Goal: Information Seeking & Learning: Check status

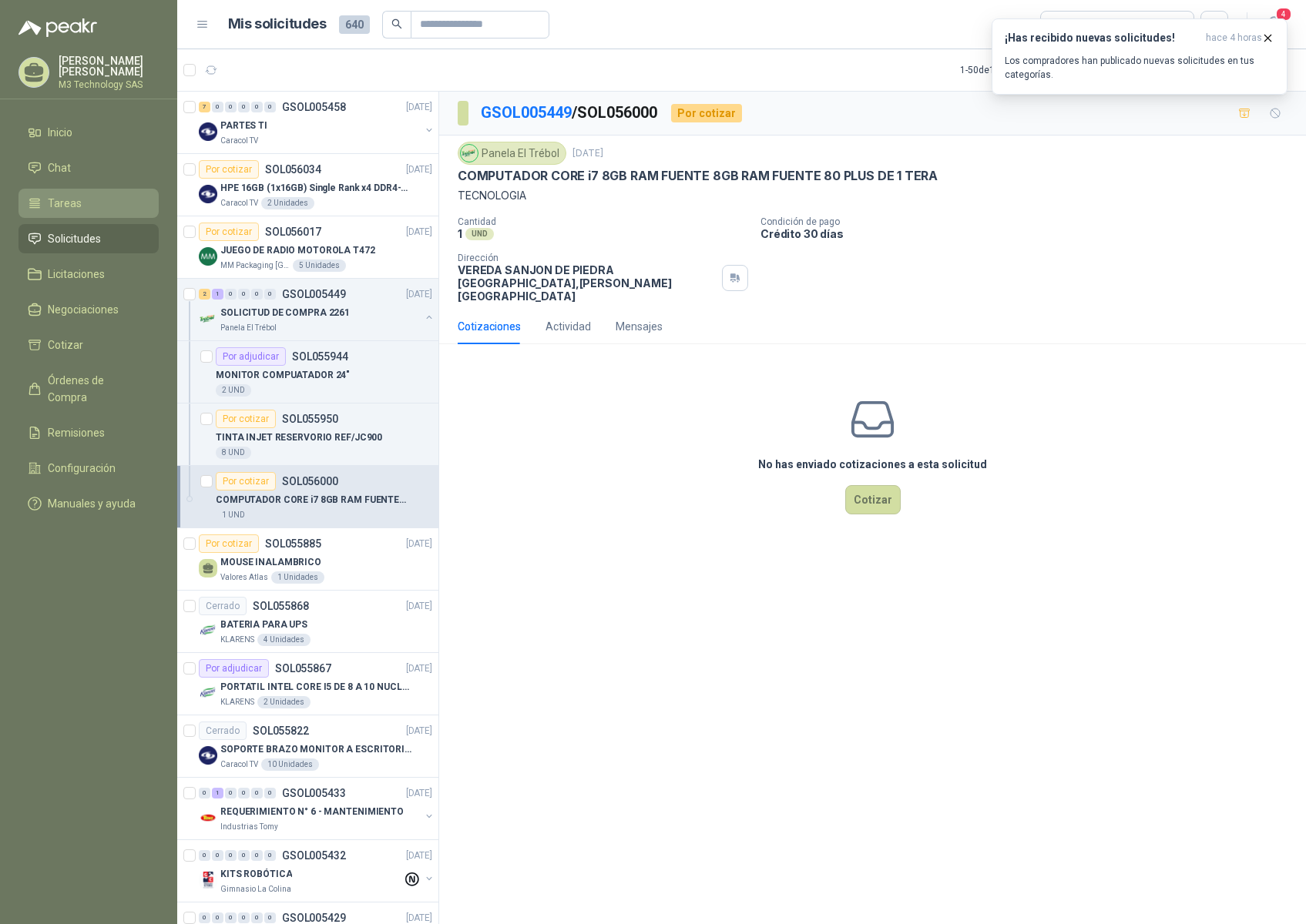
click at [76, 198] on span "Tareas" at bounding box center [65, 203] width 34 height 17
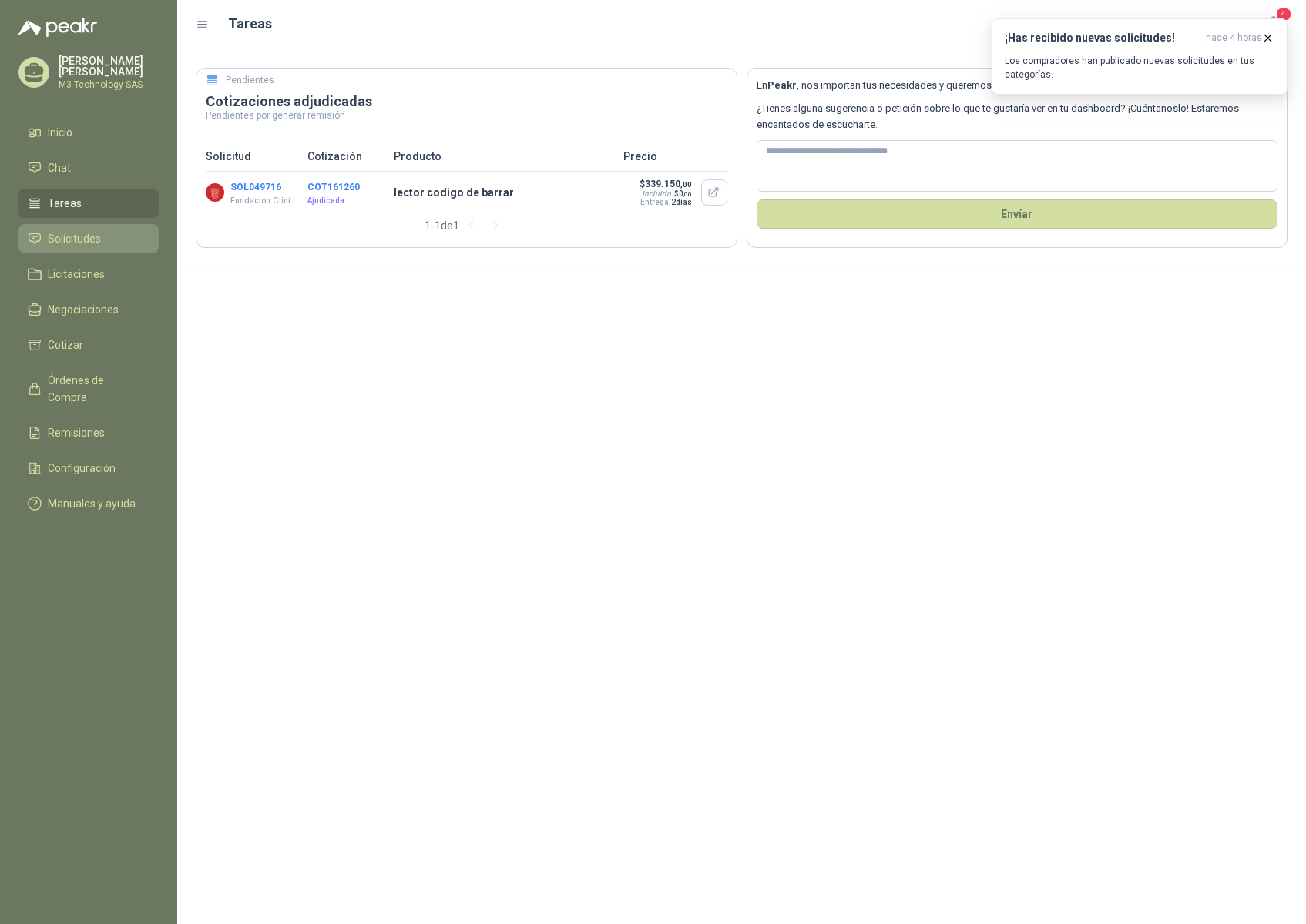
click at [98, 230] on span "Solicitudes" at bounding box center [74, 239] width 53 height 17
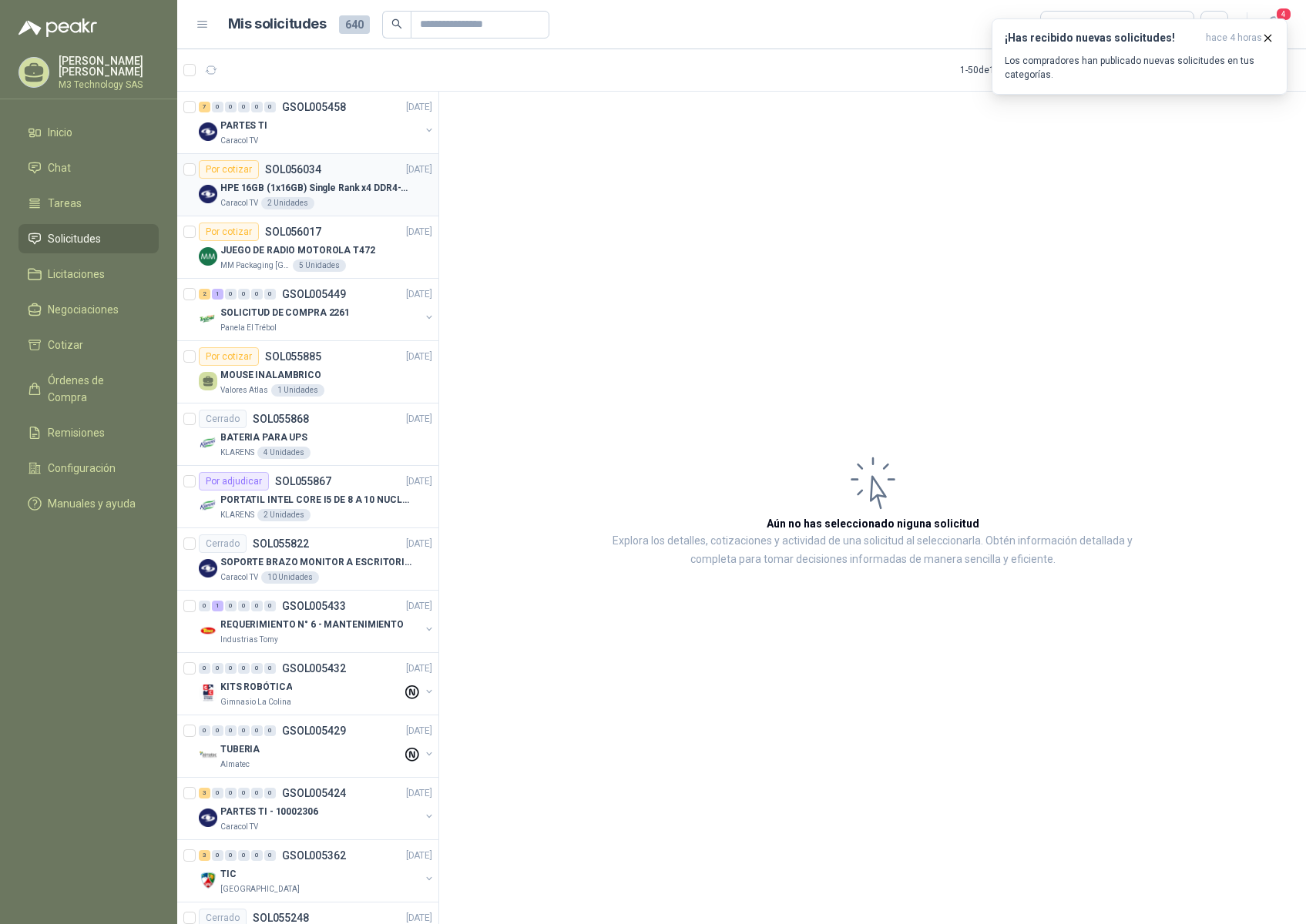
click at [364, 197] on div "HPE 16GB (1x16GB) Single Rank x4 DDR4-2400 Caracol TV 2 Unidades" at bounding box center [326, 194] width 212 height 31
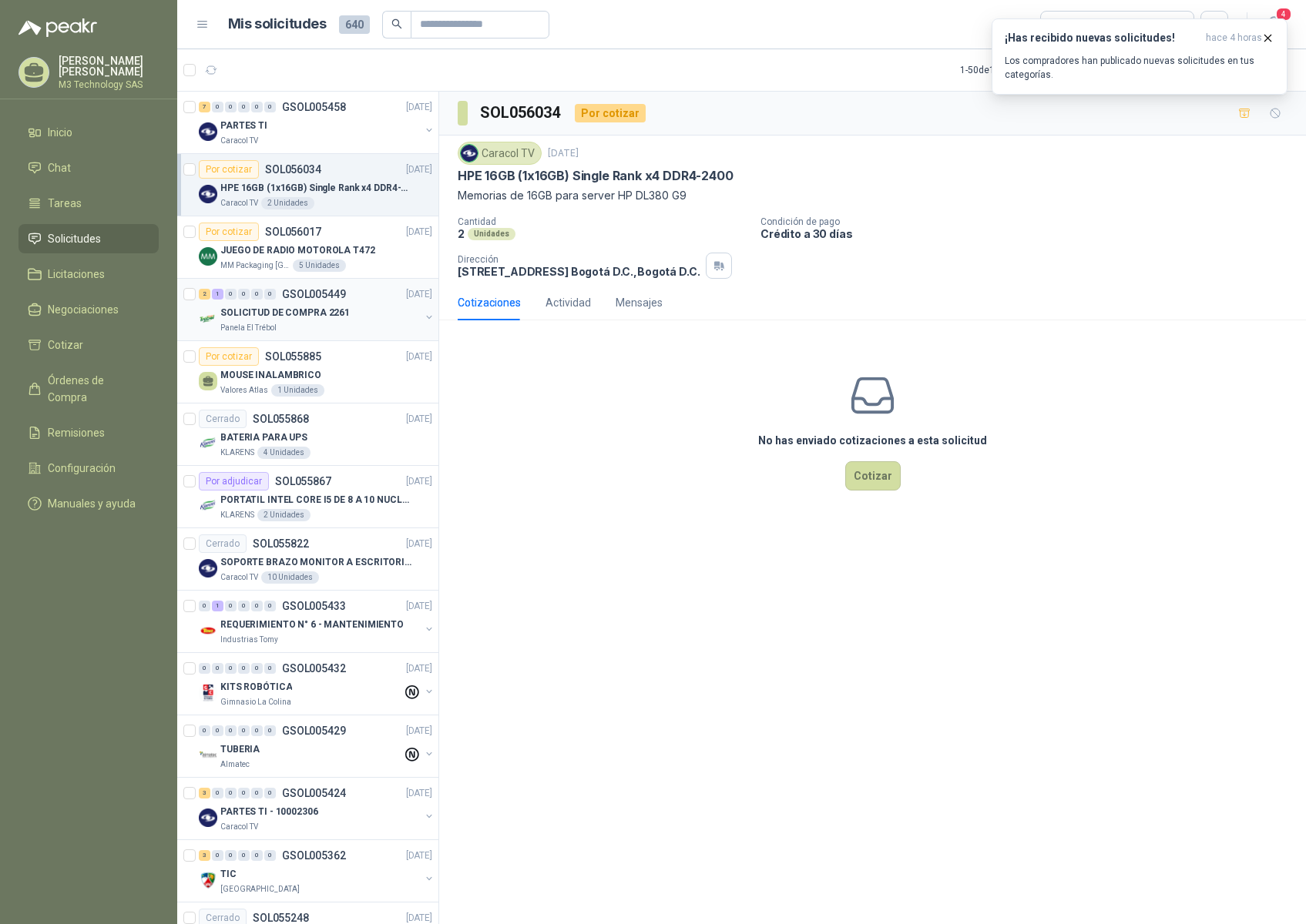
click at [369, 313] on div "SOLICITUD DE COMPRA 2261" at bounding box center [320, 313] width 199 height 19
